Goal: Find specific page/section

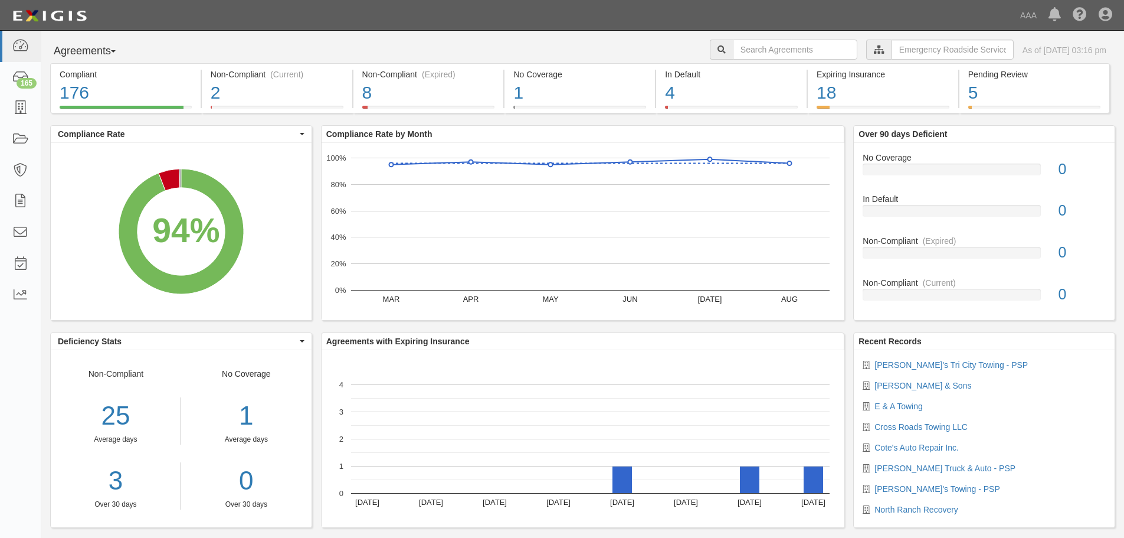
click at [1007, 96] on div "5" at bounding box center [1034, 92] width 132 height 25
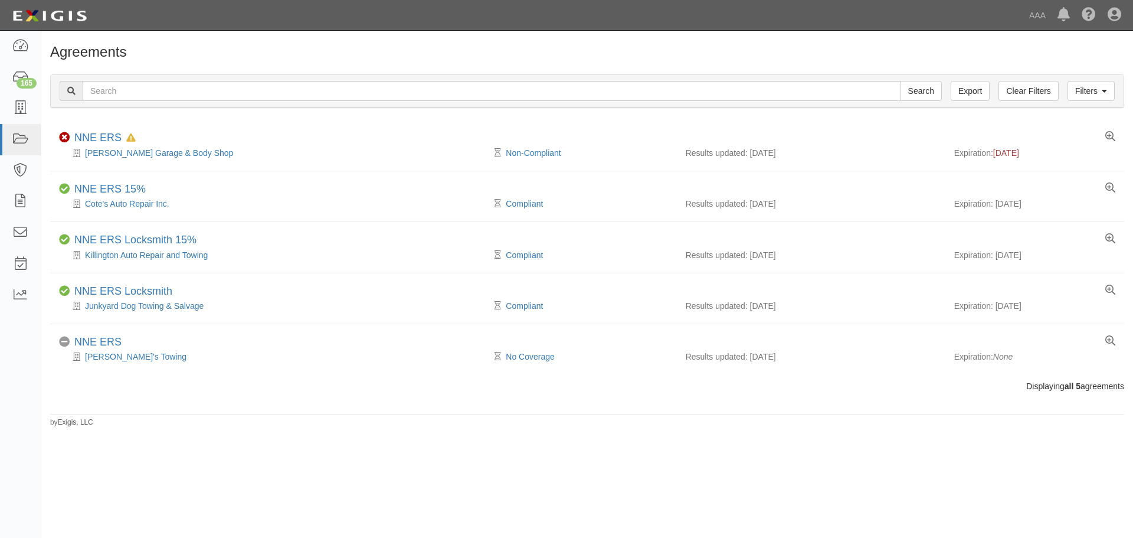
click at [197, 44] on div "Agreements Filters Clear Filters Export Search Filters Compliance Status Compli…" at bounding box center [587, 231] width 1092 height 392
